Goal: Find specific page/section: Find specific page/section

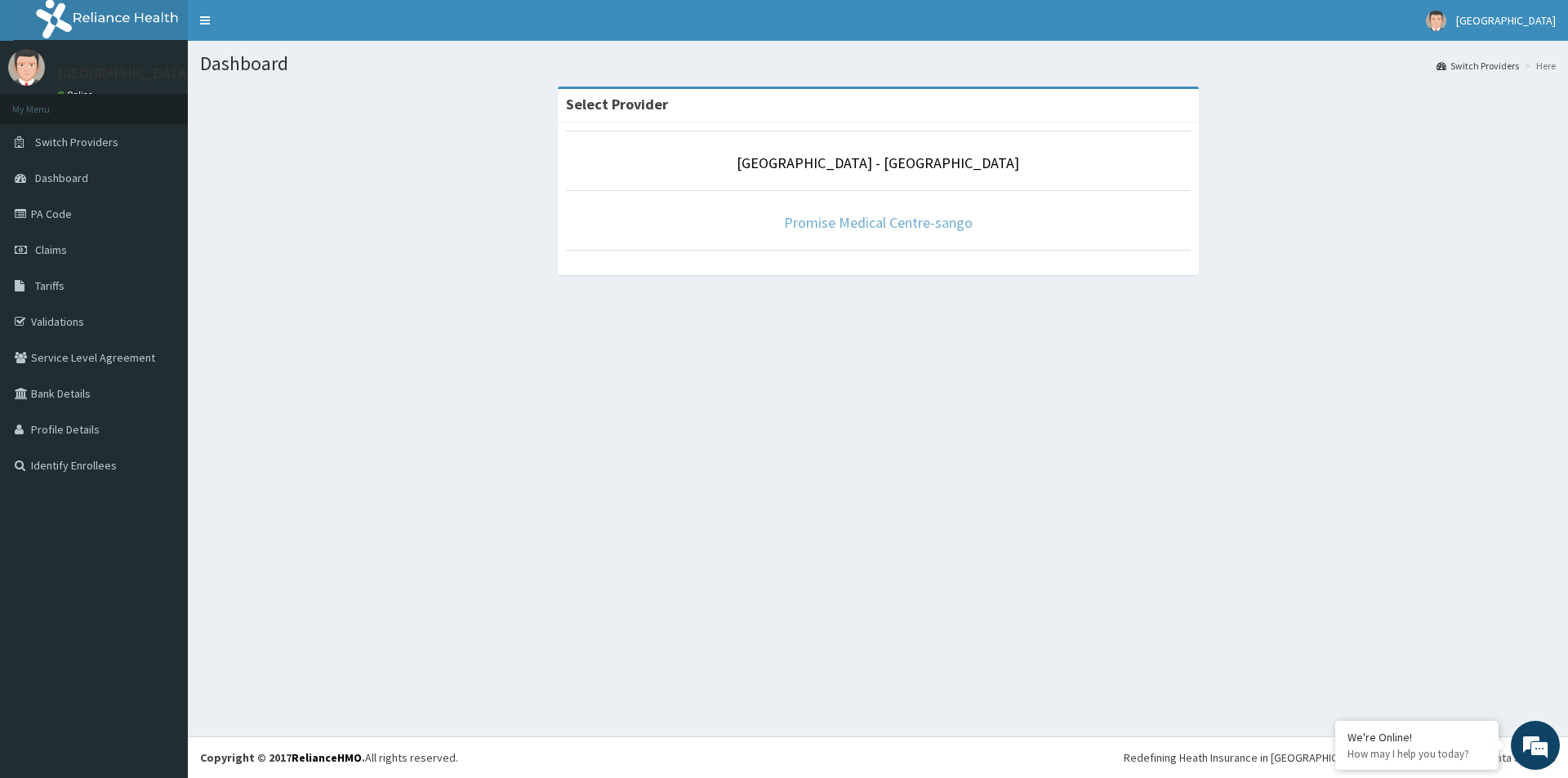
click at [820, 225] on link "Promise Medical Centre-sango" at bounding box center [878, 222] width 188 height 19
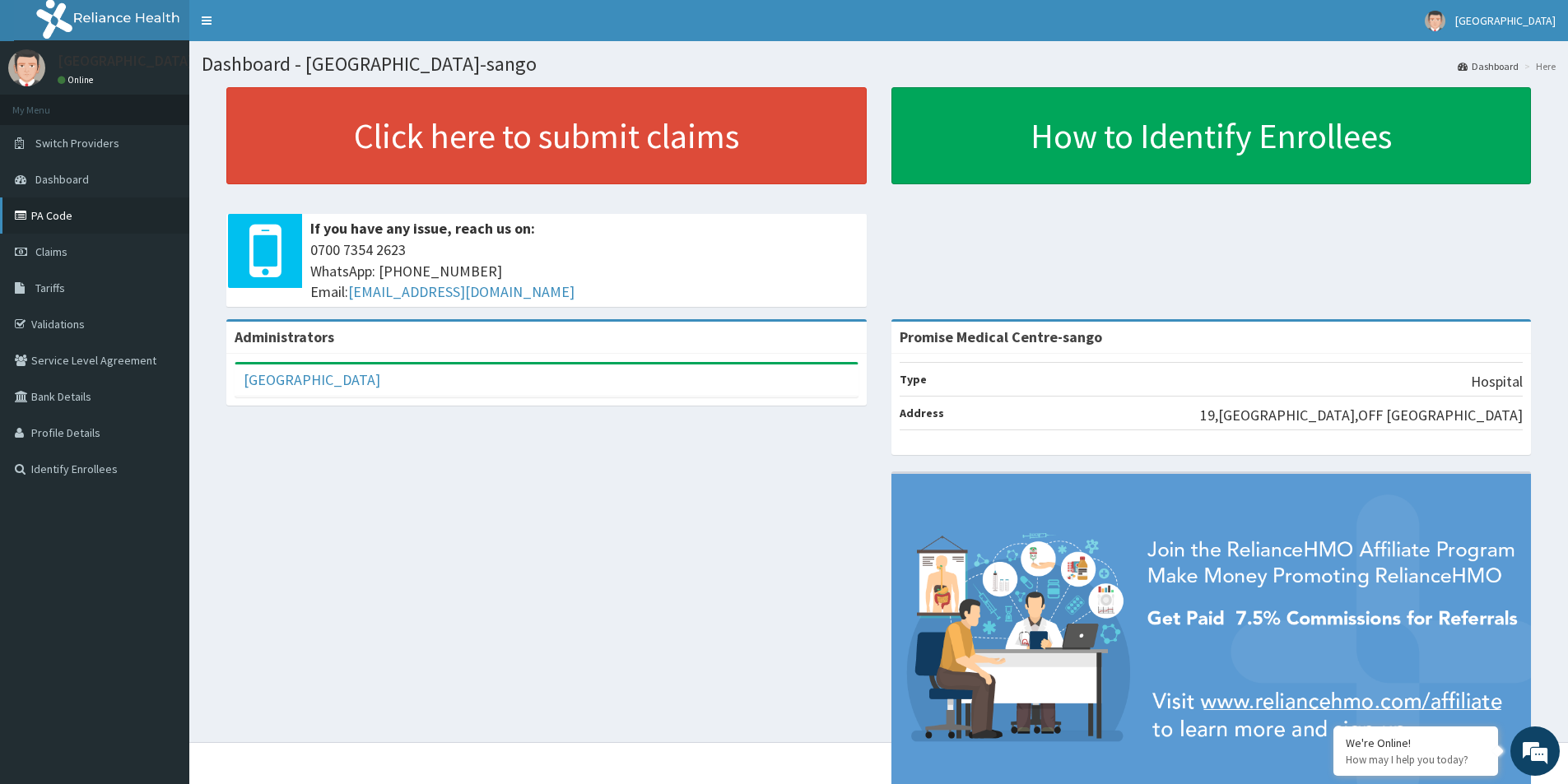
click at [68, 228] on link "PA Code" at bounding box center [95, 215] width 189 height 36
